Goal: Use online tool/utility: Utilize a website feature to perform a specific function

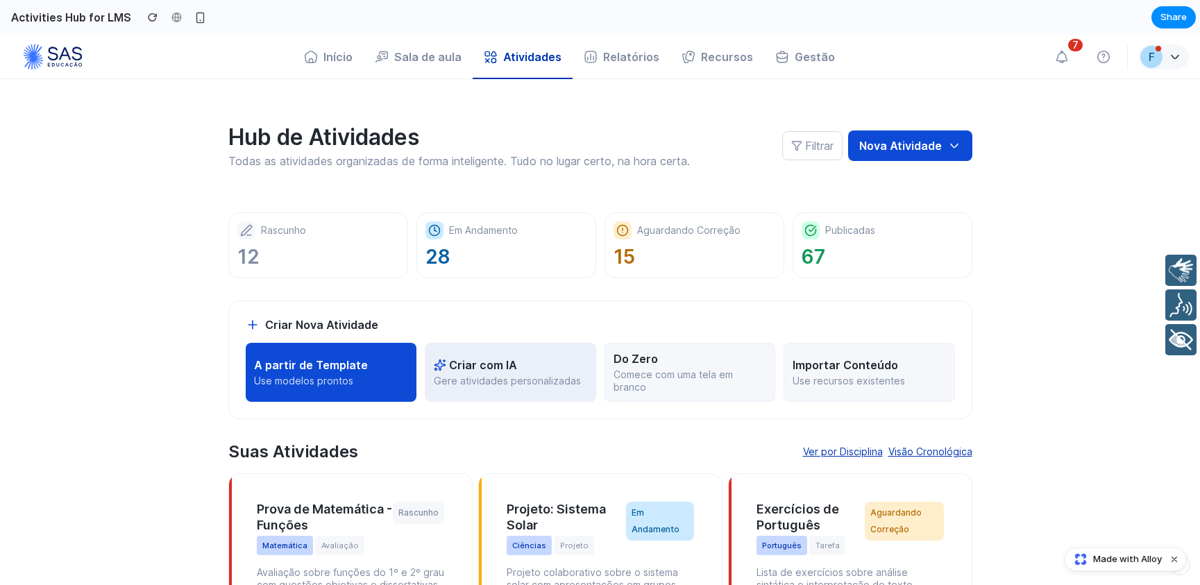
click at [487, 375] on p "Gere atividades personalizadas" at bounding box center [510, 381] width 153 height 12
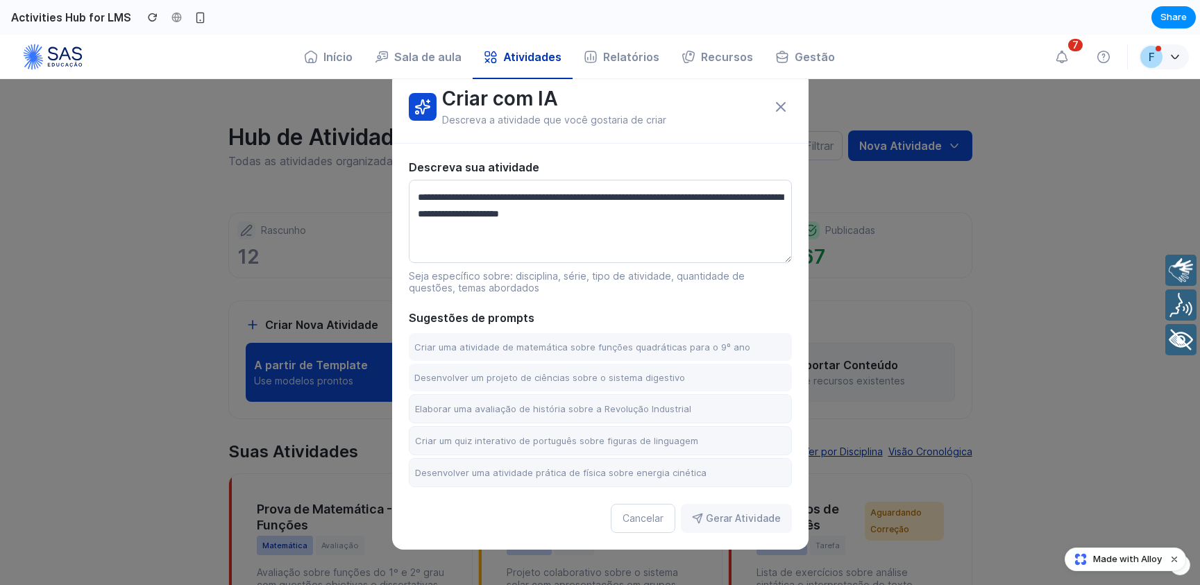
click at [497, 210] on textarea at bounding box center [600, 221] width 383 height 83
click at [556, 353] on button "Criar uma atividade de matemática sobre funções quadráticas para o 9º ano" at bounding box center [600, 347] width 383 height 28
type textarea "**********"
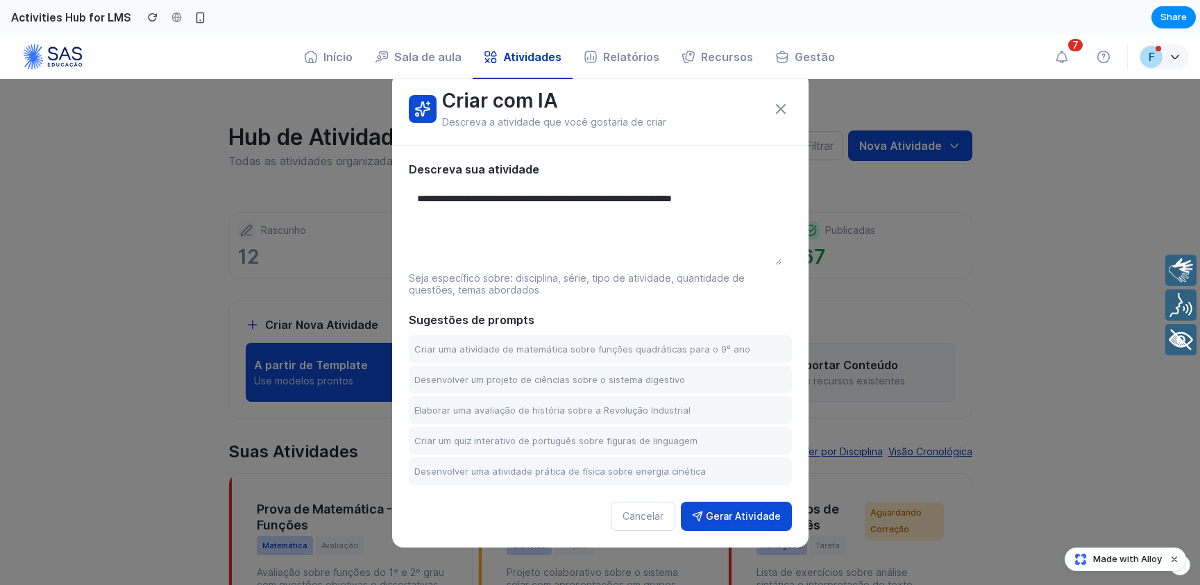
click at [723, 517] on button "Gerar Atividade" at bounding box center [736, 516] width 111 height 29
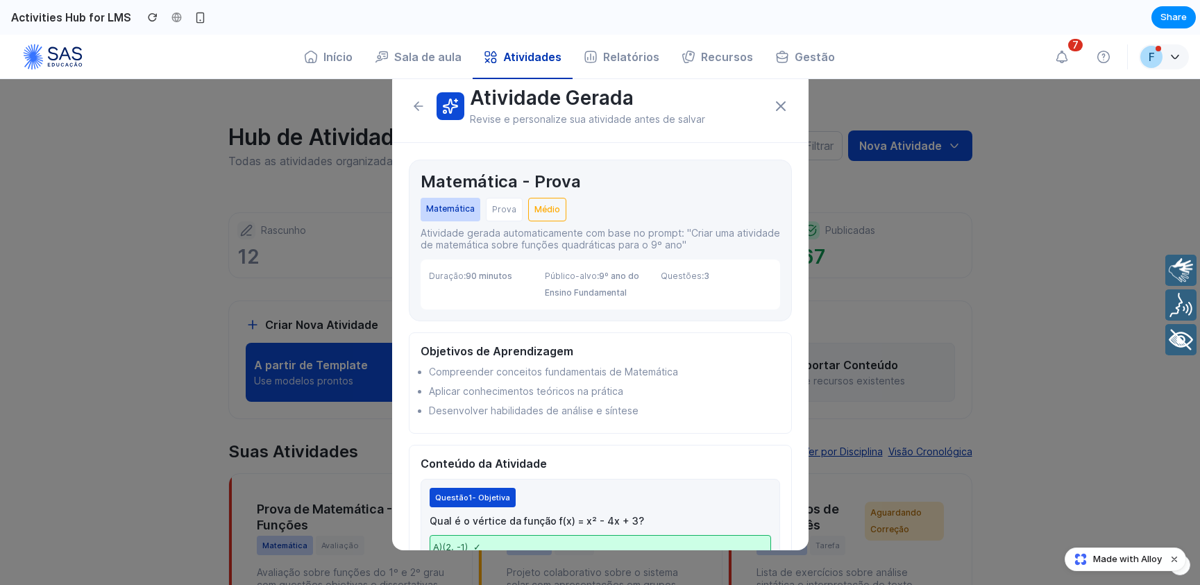
click at [773, 101] on icon at bounding box center [781, 106] width 17 height 17
